Goal: Information Seeking & Learning: Find specific fact

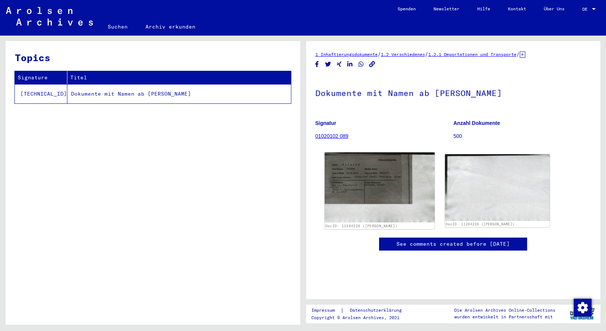
click at [358, 176] on img at bounding box center [379, 187] width 110 height 70
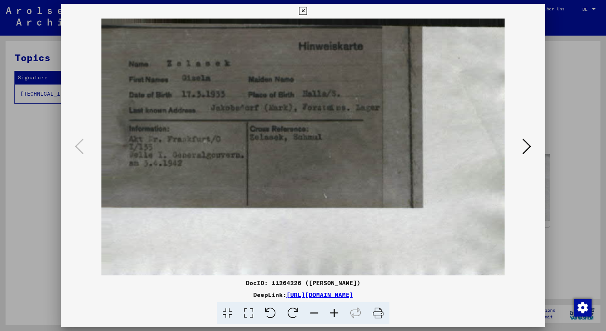
click at [307, 12] on icon at bounding box center [303, 11] width 9 height 9
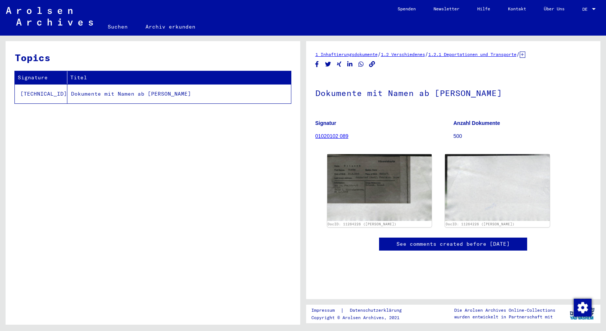
click at [120, 146] on div "Topics Signature Titel [TECHNICAL_ID] Dokumente mit Namen ab [PERSON_NAME]" at bounding box center [153, 185] width 295 height 289
click at [114, 24] on link "Suchen" at bounding box center [118, 27] width 38 height 18
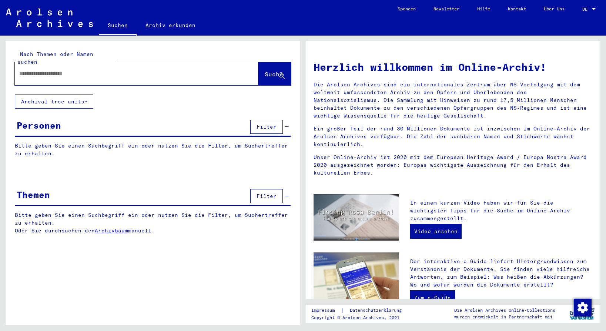
click at [82, 70] on input "text" at bounding box center [127, 74] width 217 height 8
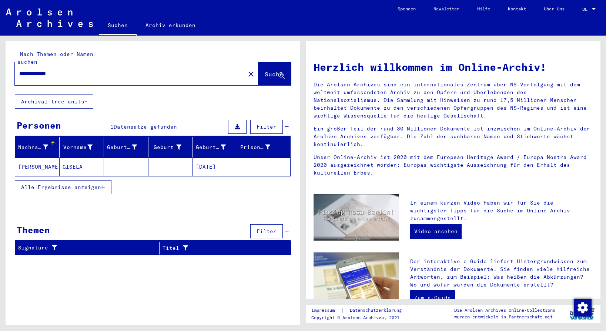
click at [68, 160] on mat-cell "GISELA" at bounding box center [82, 167] width 44 height 18
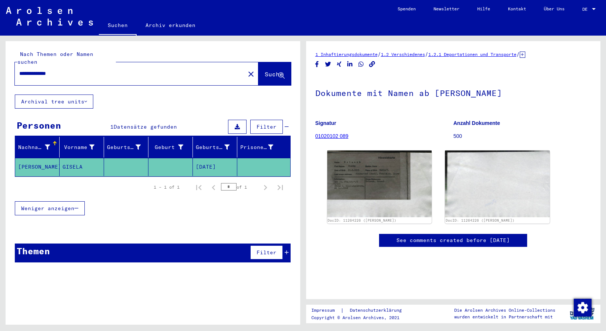
drag, startPoint x: 47, startPoint y: 66, endPoint x: 76, endPoint y: 66, distance: 28.9
click at [76, 70] on input "**********" at bounding box center [129, 74] width 221 height 8
drag, startPoint x: 44, startPoint y: 64, endPoint x: 86, endPoint y: 68, distance: 42.0
click at [86, 70] on input "**********" at bounding box center [129, 74] width 221 height 8
type input "**********"
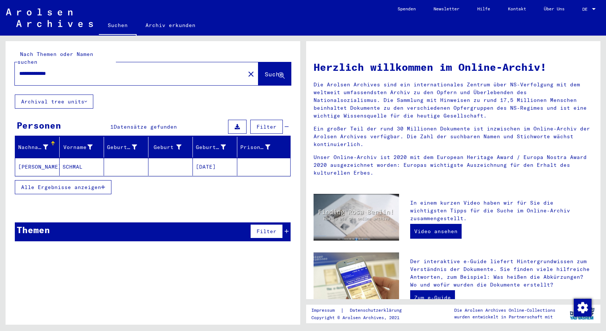
click at [77, 160] on mat-cell "SCHMAL" at bounding box center [82, 167] width 44 height 18
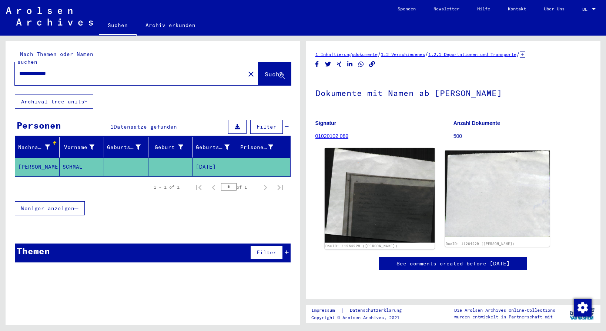
click at [380, 200] on img at bounding box center [379, 195] width 110 height 94
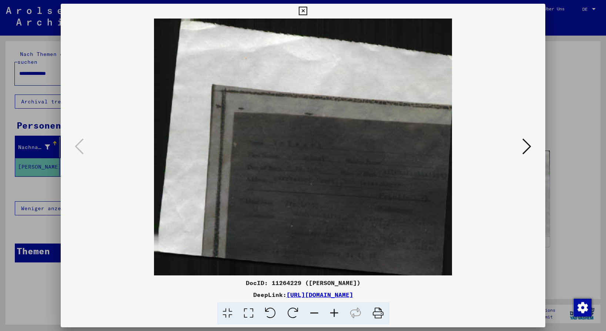
click at [529, 147] on icon at bounding box center [526, 146] width 9 height 18
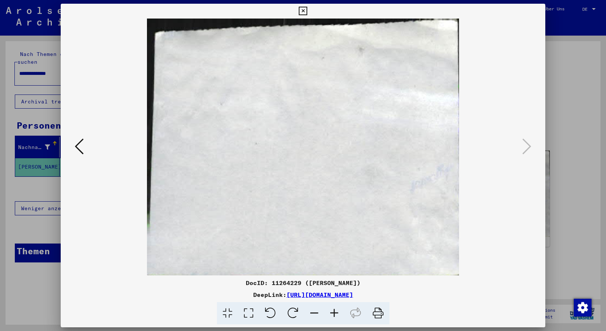
click at [307, 10] on icon at bounding box center [303, 11] width 9 height 9
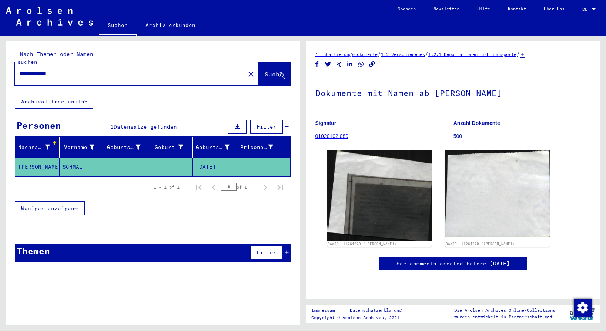
scroll to position [80, 0]
